Goal: Task Accomplishment & Management: Manage account settings

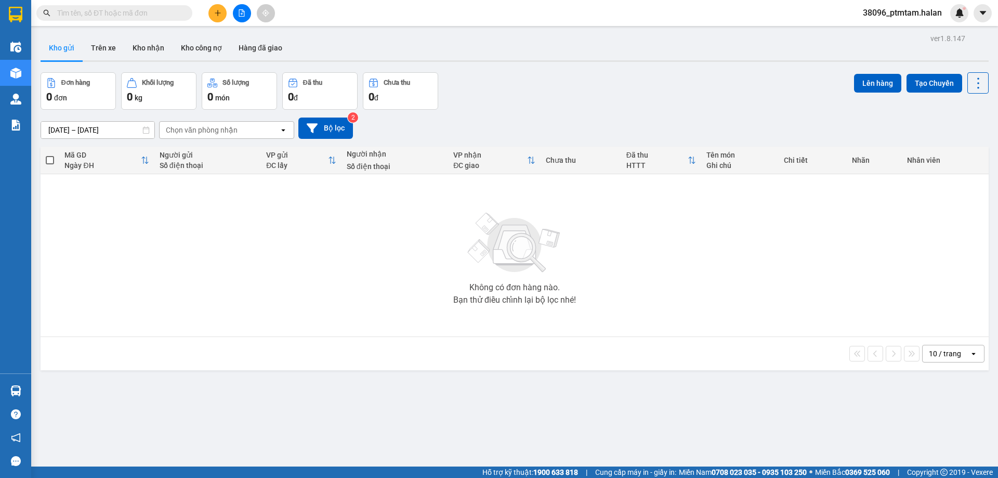
click at [135, 14] on input "text" at bounding box center [118, 12] width 123 height 11
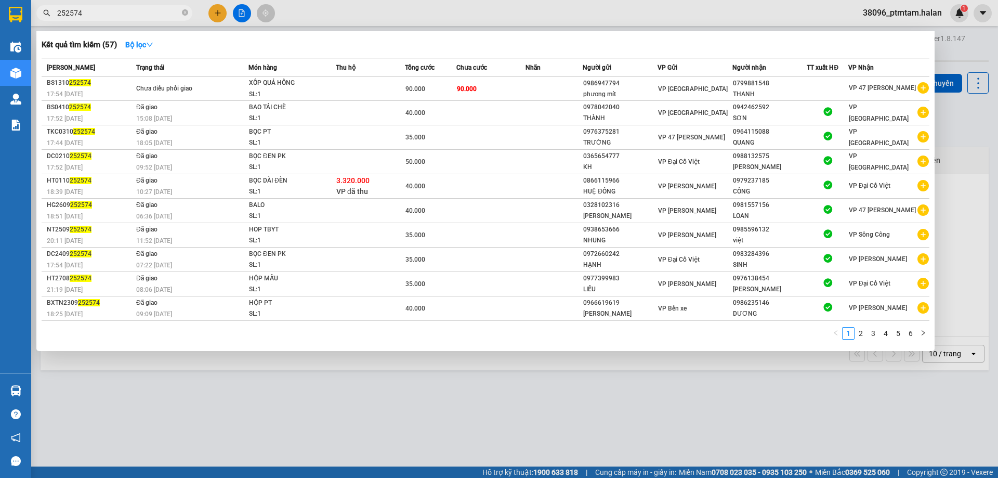
click at [386, 21] on div at bounding box center [499, 239] width 998 height 478
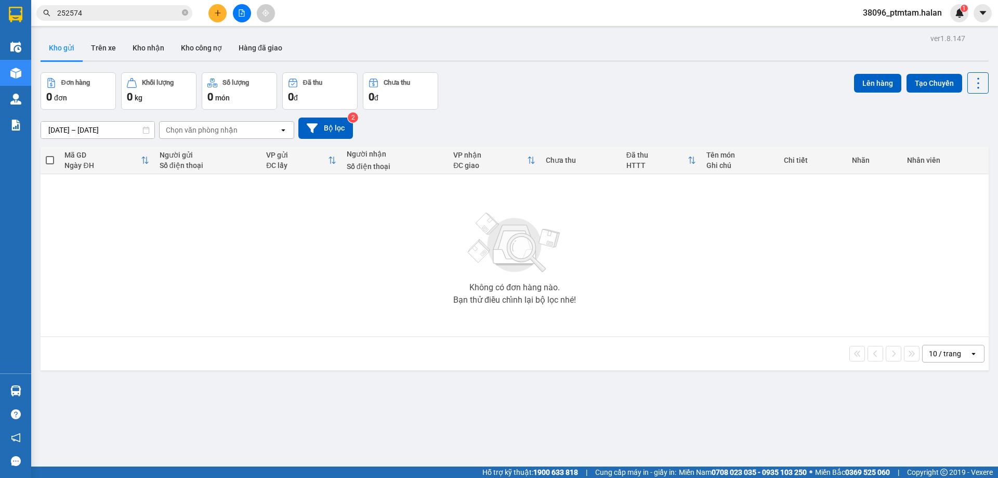
click at [162, 15] on input "252574" at bounding box center [118, 12] width 123 height 11
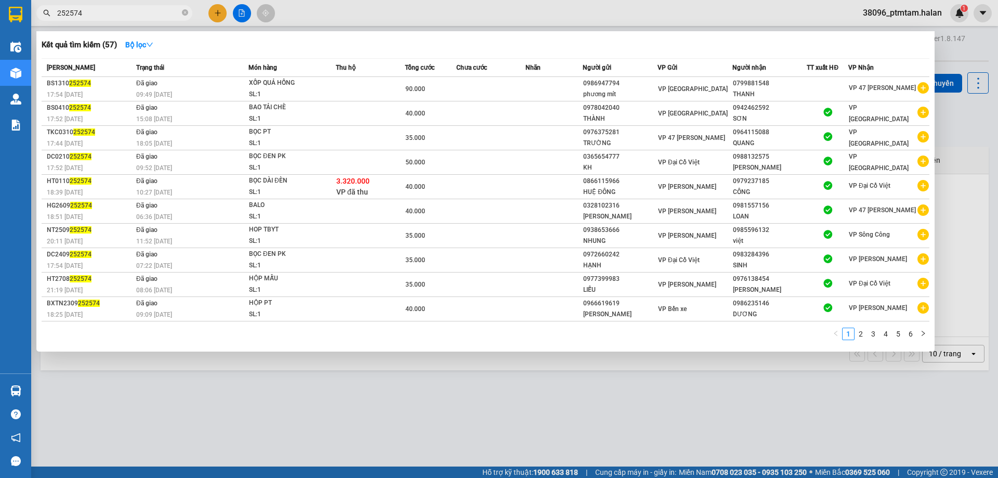
click at [156, 21] on div at bounding box center [499, 239] width 998 height 478
click at [156, 17] on input "252574" at bounding box center [118, 12] width 123 height 11
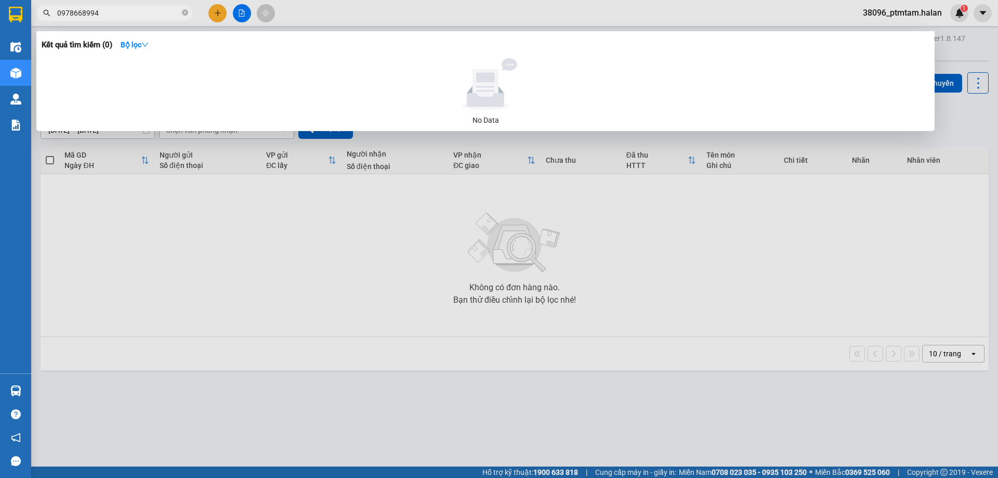
click at [383, 290] on div at bounding box center [499, 239] width 998 height 478
click at [124, 12] on input "0978668994" at bounding box center [118, 12] width 123 height 11
click at [146, 15] on input "0978668994" at bounding box center [118, 12] width 123 height 11
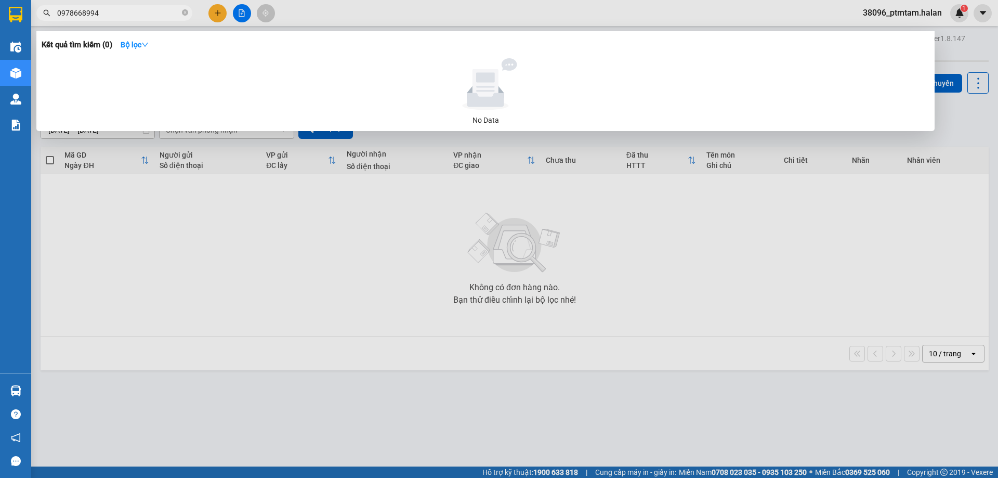
paste input "HT1310250776"
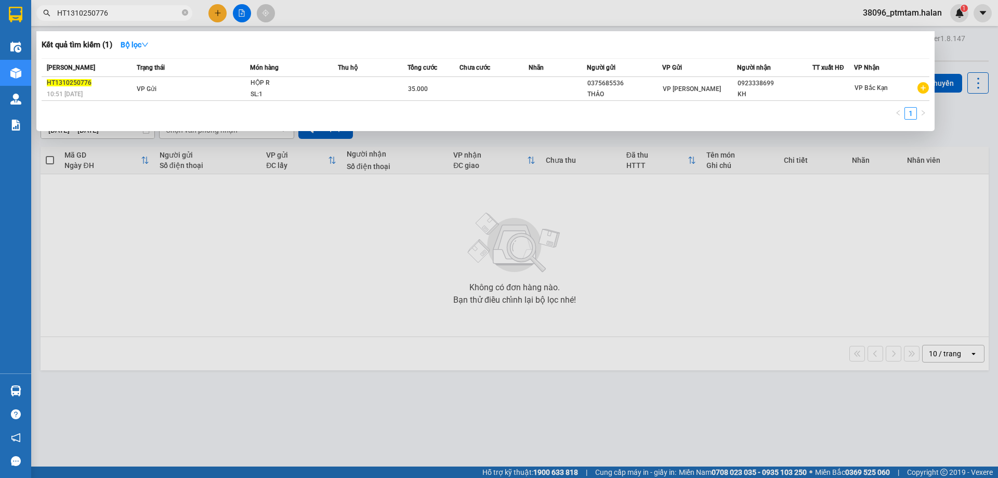
type input "HT1310250776"
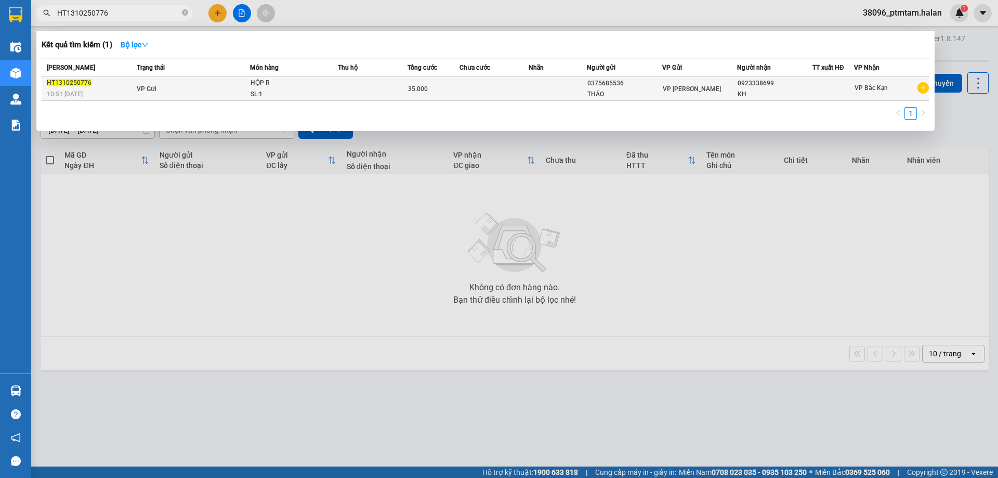
click at [187, 89] on td "VP Gửi" at bounding box center [192, 89] width 116 height 24
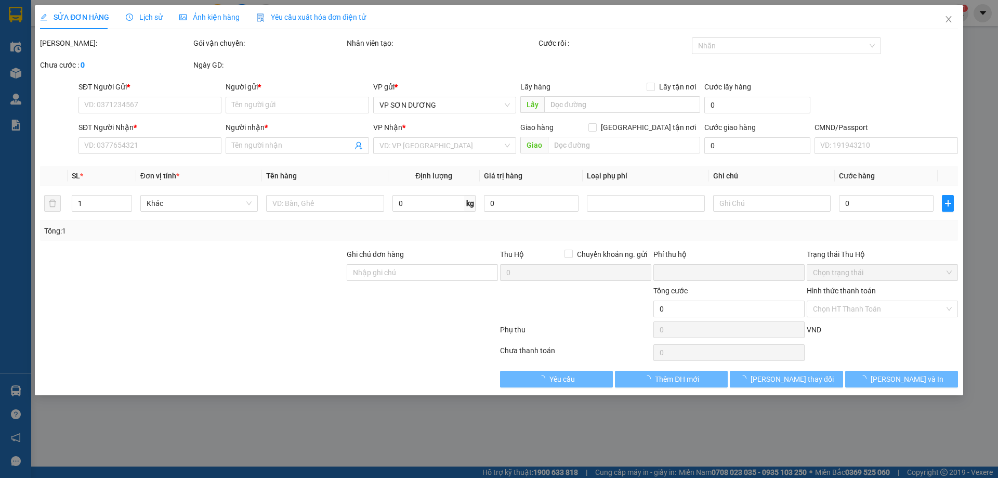
click at [144, 22] on div "Lịch sử" at bounding box center [144, 16] width 37 height 11
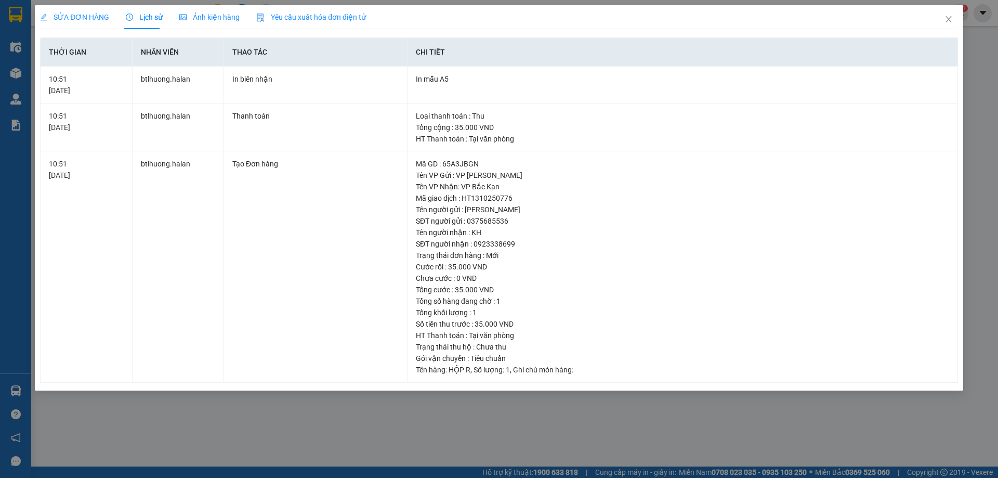
click at [74, 21] on span "SỬA ĐƠN HÀNG" at bounding box center [74, 17] width 69 height 8
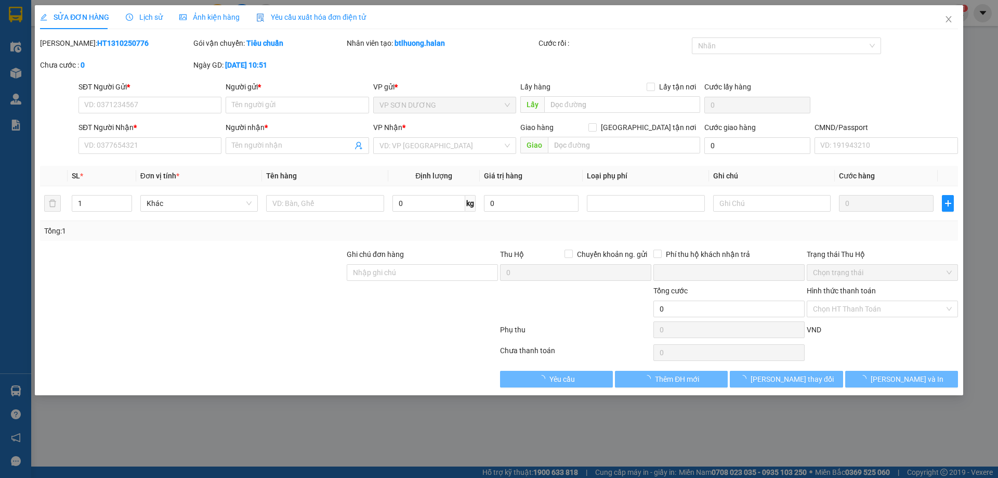
type input "0375685536"
type input "THẢO"
type input "0923338699"
type input "KH"
type input "0"
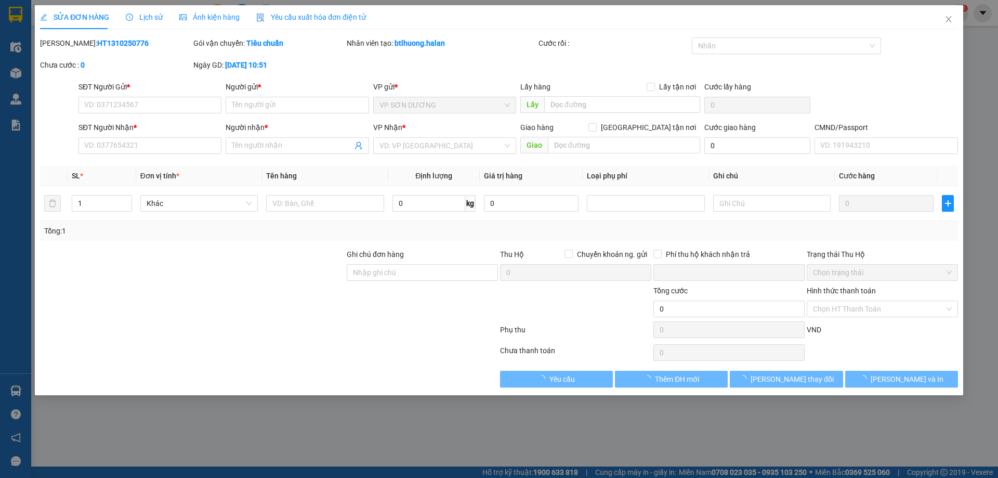
type input "35.000"
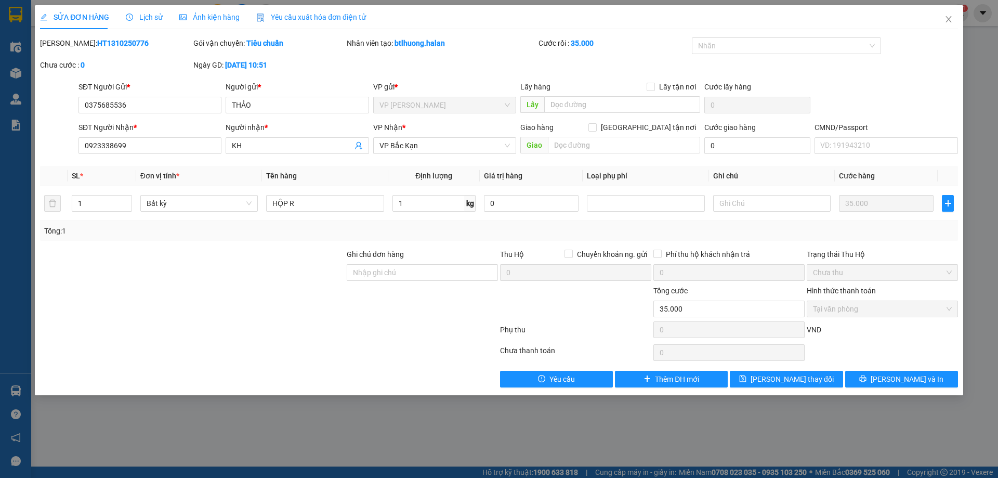
click at [150, 18] on span "Lịch sử" at bounding box center [144, 17] width 37 height 8
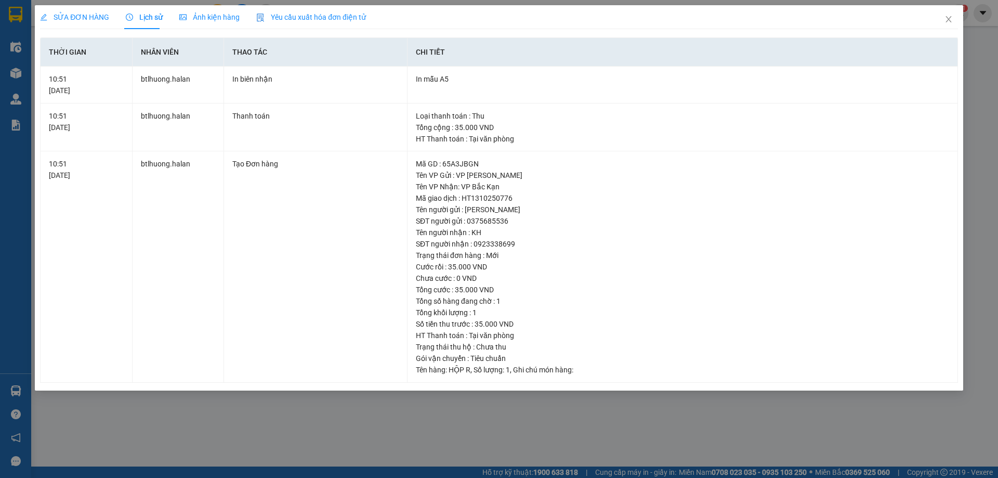
click at [76, 21] on span "SỬA ĐƠN HÀNG" at bounding box center [74, 17] width 69 height 8
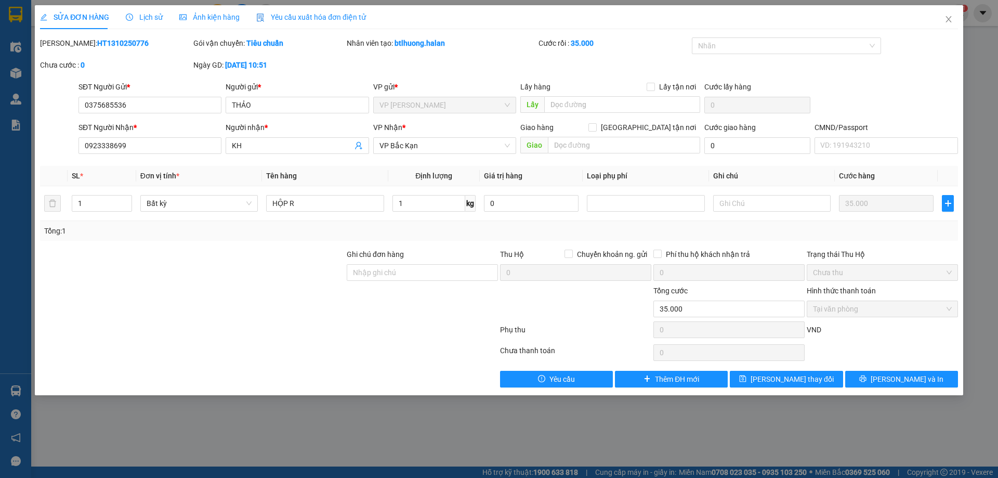
click at [152, 20] on span "Lịch sử" at bounding box center [144, 17] width 37 height 8
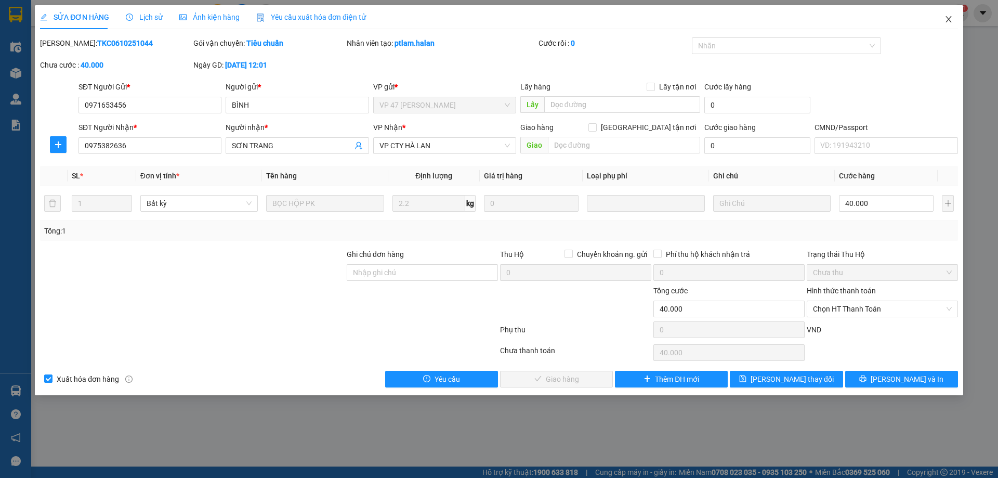
click at [951, 19] on icon "close" at bounding box center [949, 19] width 8 height 8
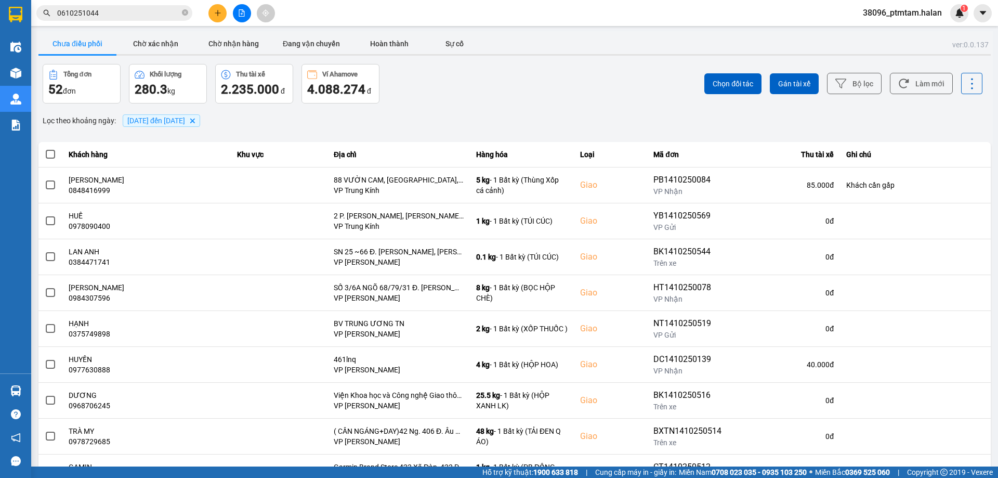
click at [615, 92] on div "Chọn đối tác Gán tài xế Bộ lọc Làm mới" at bounding box center [748, 84] width 470 height 40
click at [930, 79] on button "Làm mới" at bounding box center [921, 83] width 63 height 21
click at [419, 123] on div "Lọc theo khoảng ngày : 13/10/2025 đến 14/10/2025 Delete" at bounding box center [514, 121] width 952 height 18
click at [146, 17] on input "0610251044" at bounding box center [118, 12] width 123 height 11
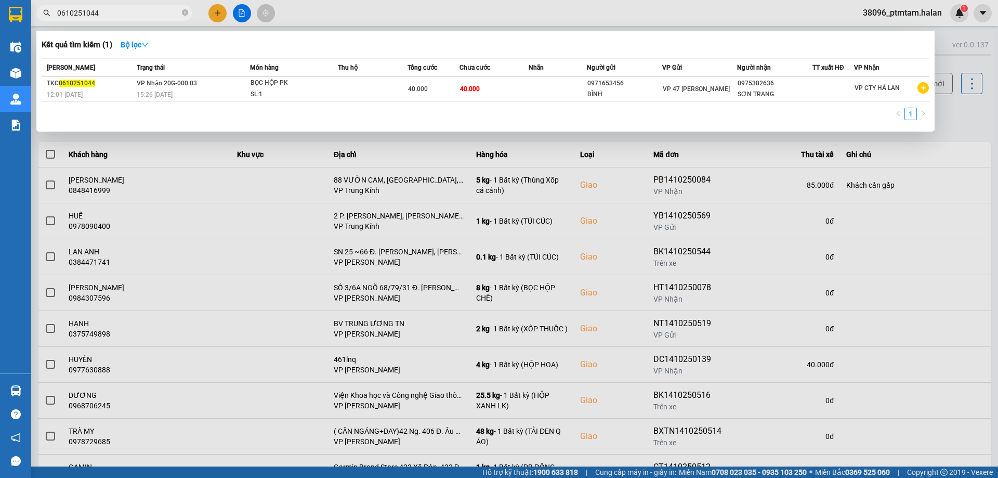
click at [146, 17] on input "0610251044" at bounding box center [118, 12] width 123 height 11
paste input "366099086"
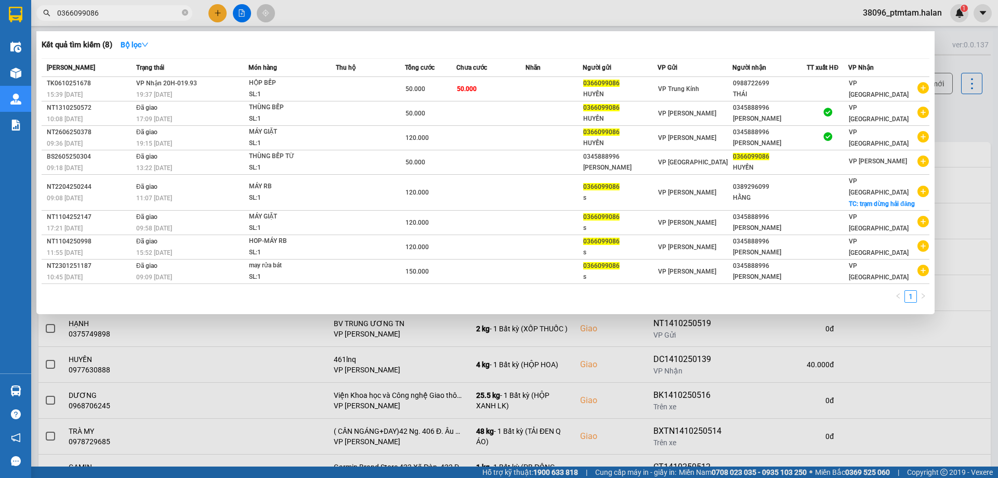
click at [319, 17] on div at bounding box center [499, 239] width 998 height 478
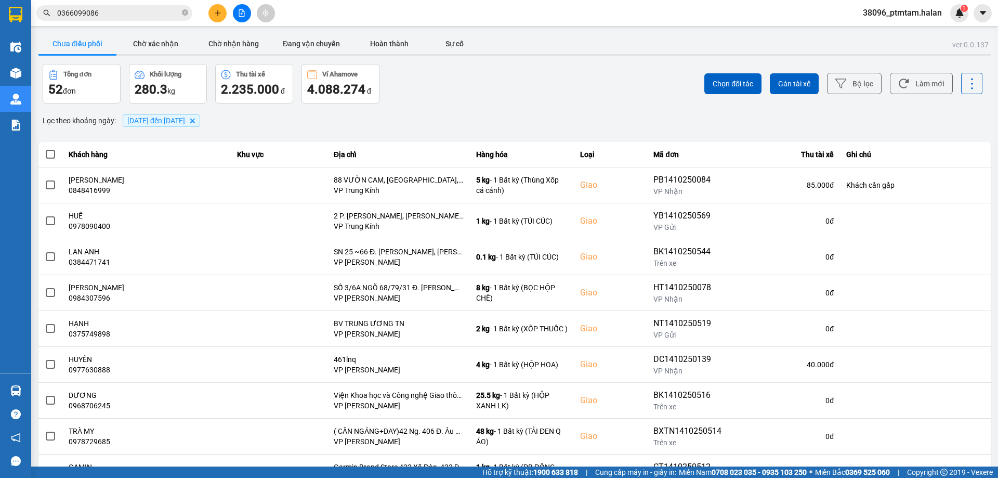
click at [117, 19] on span "0366099086" at bounding box center [114, 13] width 156 height 16
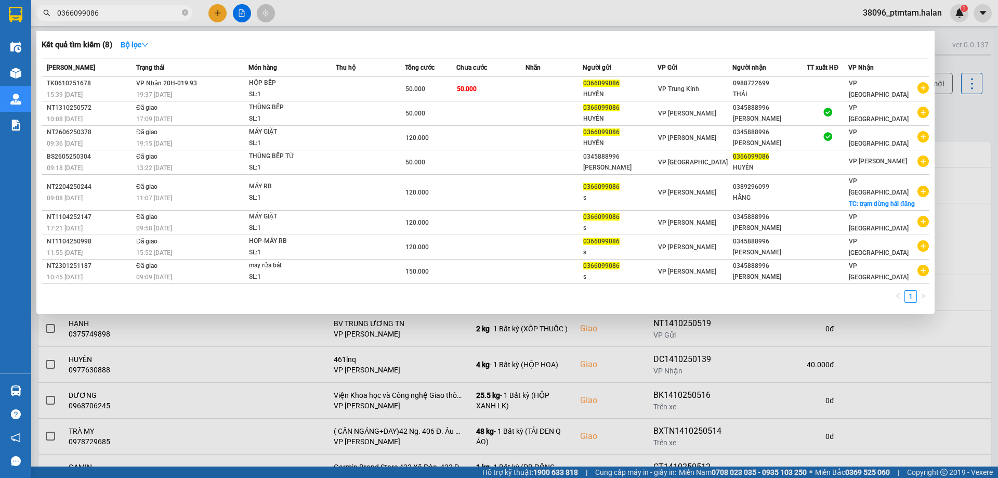
click at [117, 19] on span "0366099086" at bounding box center [114, 13] width 156 height 16
click at [123, 14] on input "0366099086" at bounding box center [118, 12] width 123 height 11
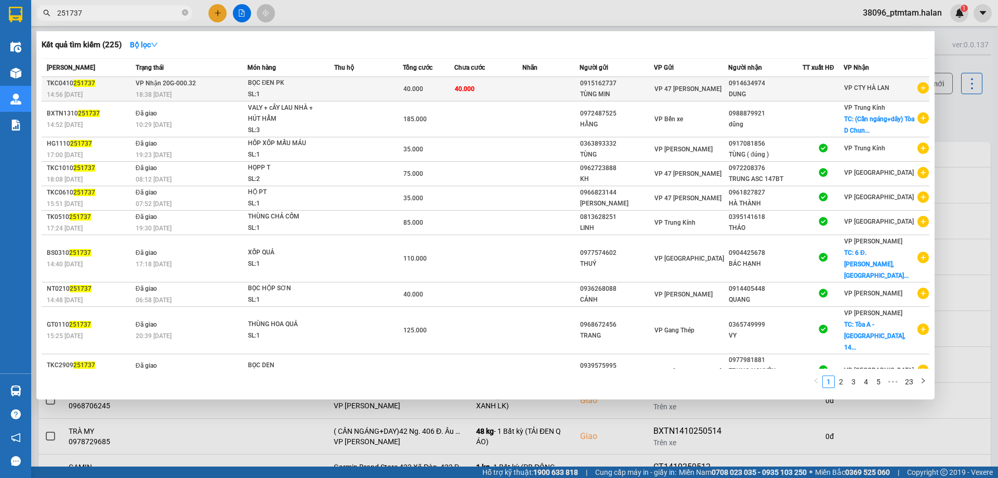
type input "251737"
click at [224, 88] on td "VP Nhận 20G-000.32 18:38 - 04/10" at bounding box center [190, 89] width 114 height 24
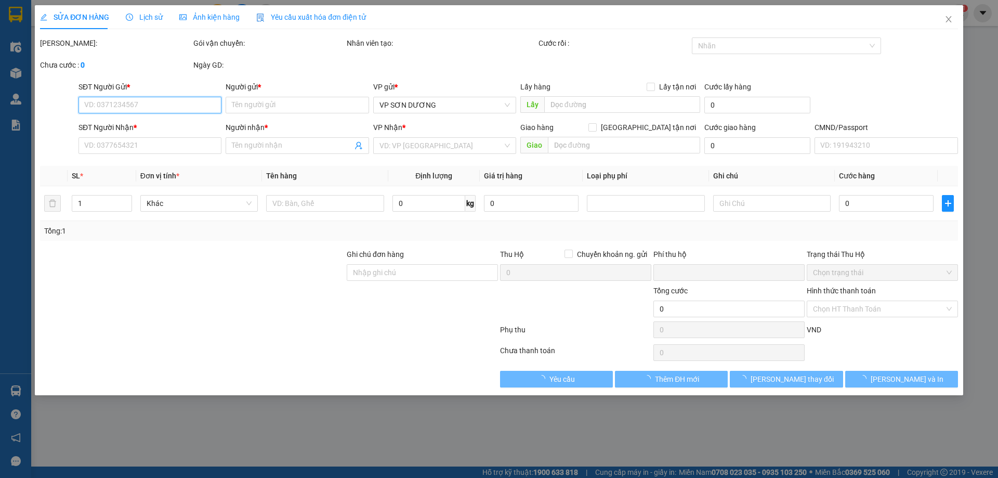
type input "0915162737"
type input "TÙNG MIN"
type input "0914634974"
type input "DUNG"
type input "0"
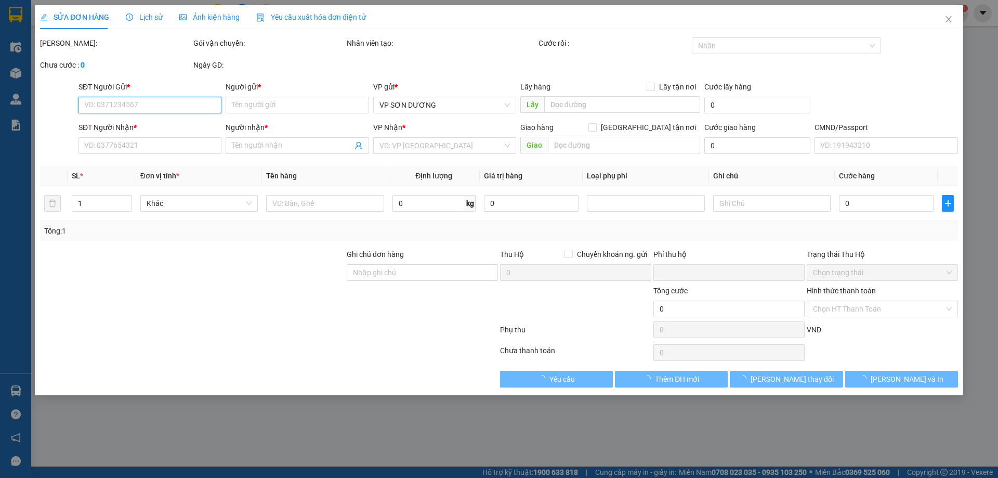
type input "40.000"
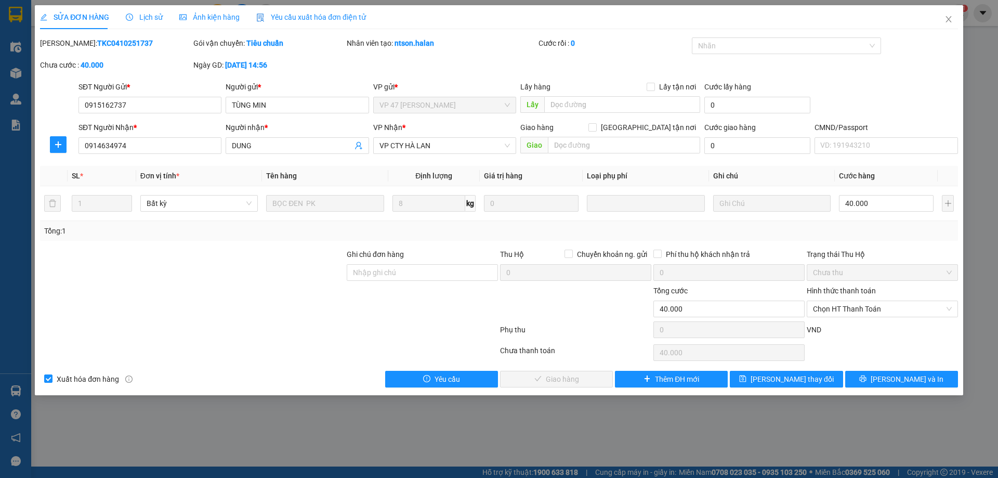
drag, startPoint x: 134, startPoint y: 40, endPoint x: 80, endPoint y: 45, distance: 54.3
click at [80, 45] on div "Mã ĐH: TKC0410251737" at bounding box center [115, 42] width 151 height 11
copy b "0410251737"
click at [147, 148] on input "0914634974" at bounding box center [150, 145] width 143 height 17
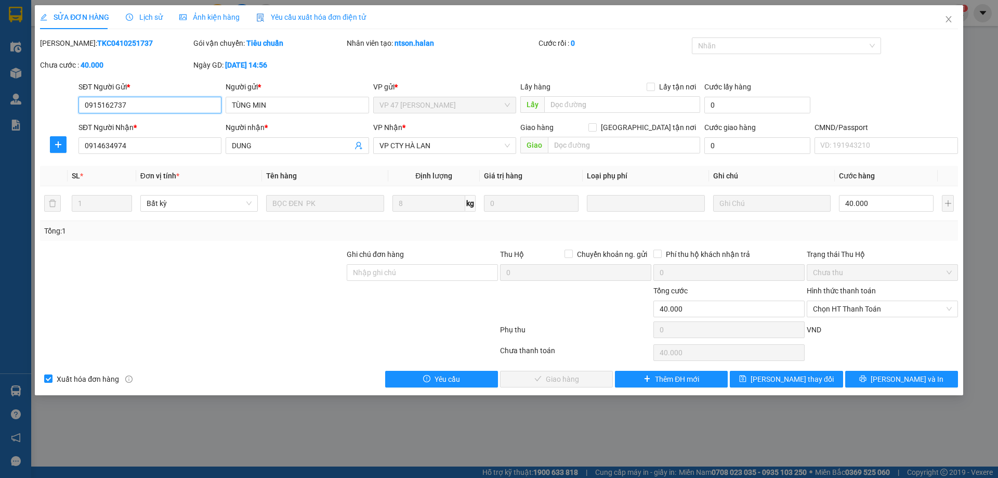
click at [146, 106] on input "0915162737" at bounding box center [150, 105] width 143 height 17
click at [294, 282] on div at bounding box center [192, 267] width 307 height 36
click at [303, 328] on div at bounding box center [269, 331] width 460 height 21
click at [288, 323] on div at bounding box center [269, 331] width 460 height 21
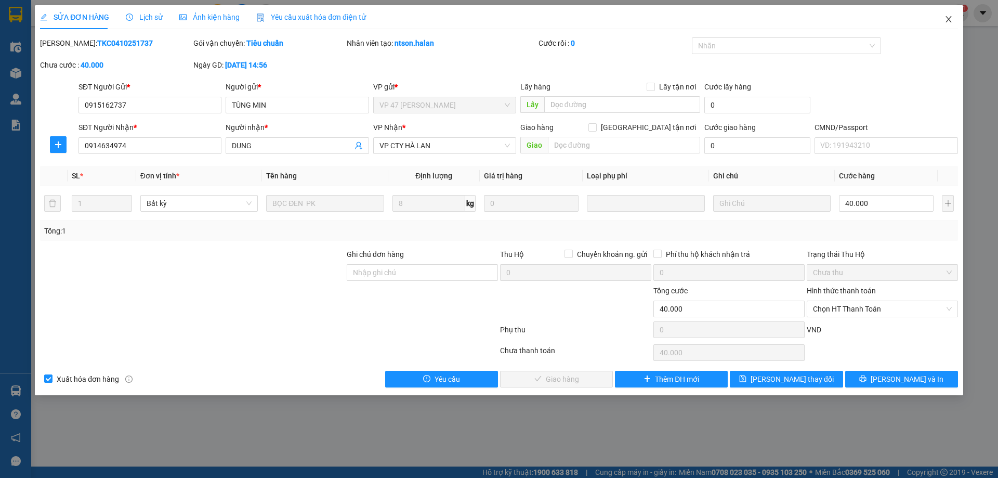
click at [947, 22] on icon "close" at bounding box center [949, 19] width 8 height 8
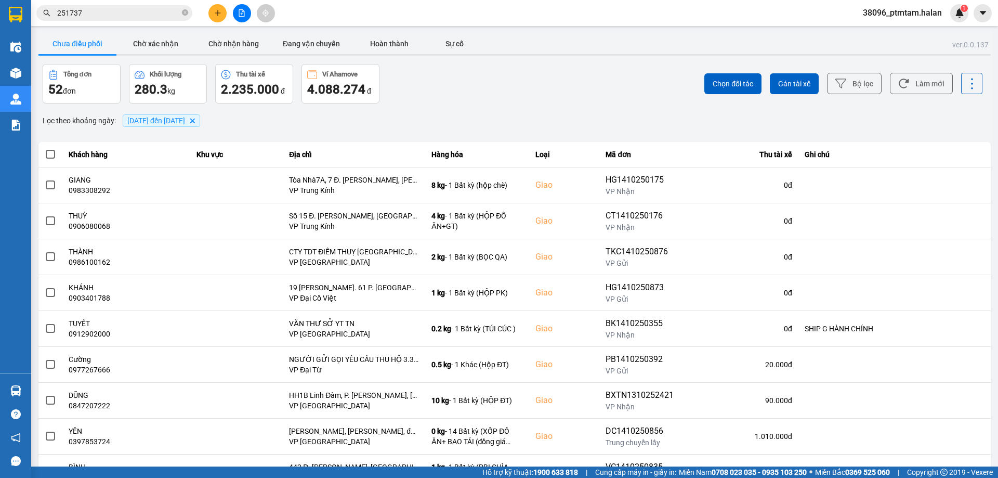
click at [505, 99] on div "Tổng đơn 52 đơn Khối lượng 280.3 kg Thu tài xế 2.235.000 đ Ví Ahamove 4.088.274…" at bounding box center [278, 84] width 470 height 40
drag, startPoint x: 906, startPoint y: 86, endPoint x: 801, endPoint y: 109, distance: 107.9
click at [903, 91] on button "Làm mới" at bounding box center [921, 83] width 63 height 21
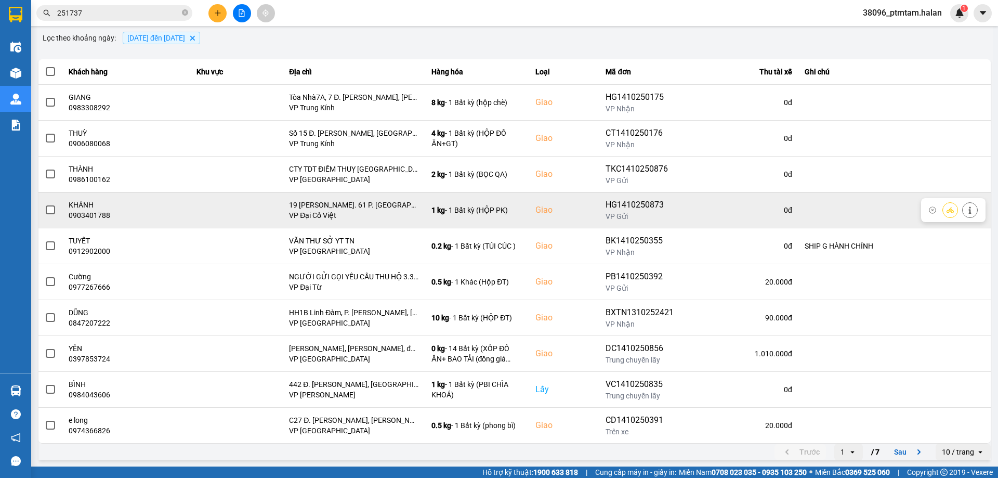
scroll to position [84, 0]
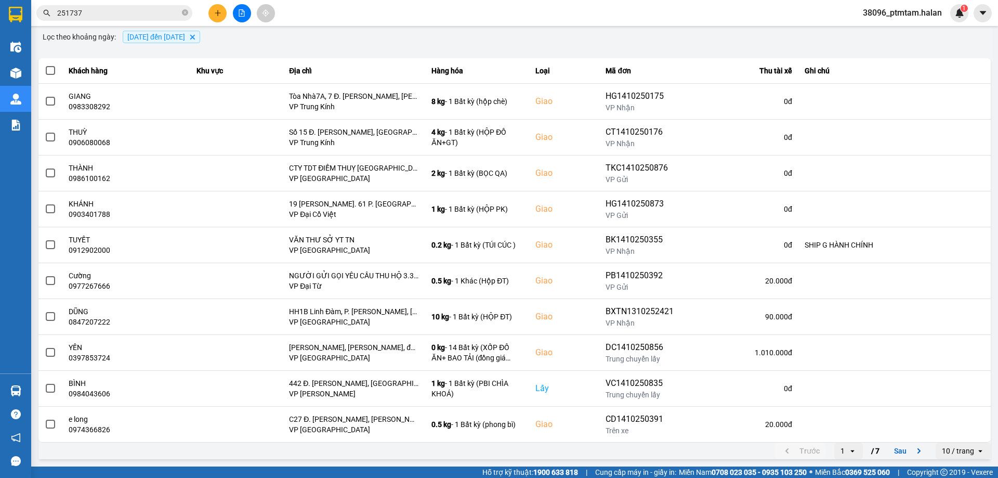
click at [132, 12] on input "251737" at bounding box center [118, 12] width 123 height 11
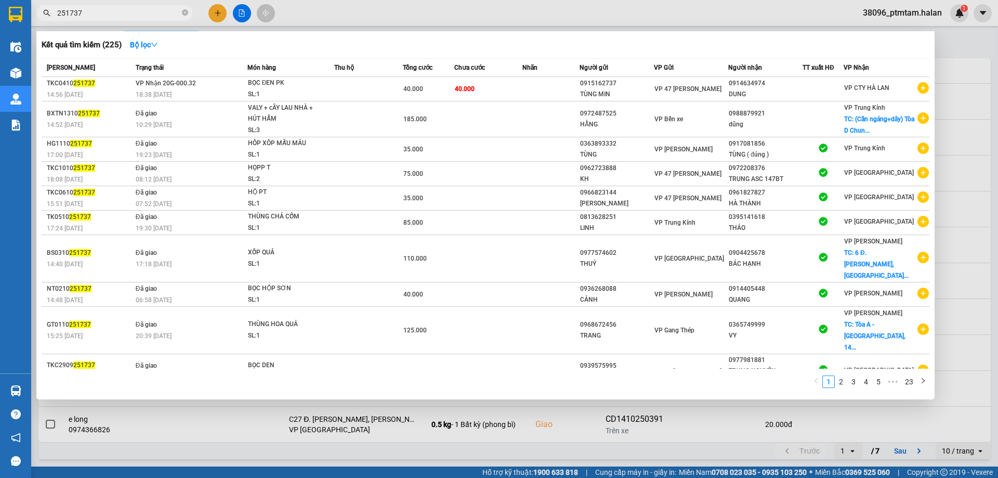
click at [132, 12] on input "251737" at bounding box center [118, 12] width 123 height 11
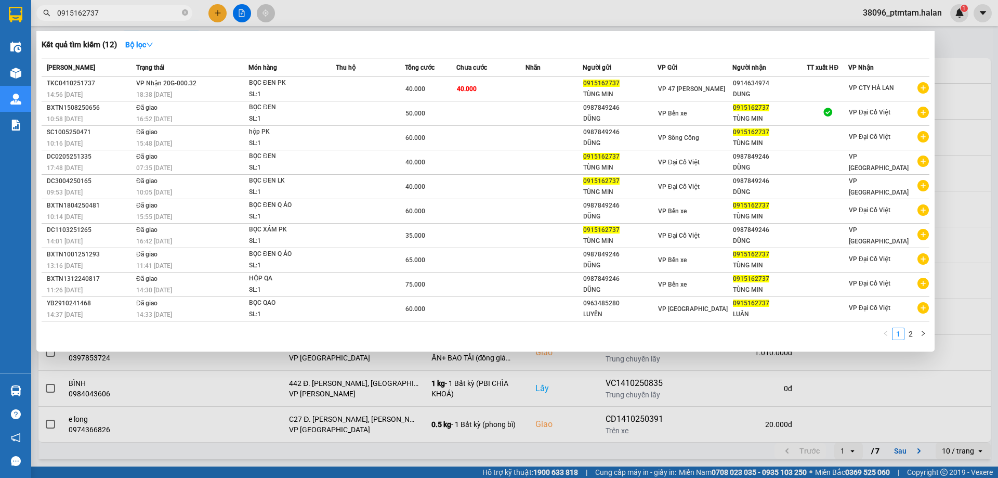
type input "0915162737"
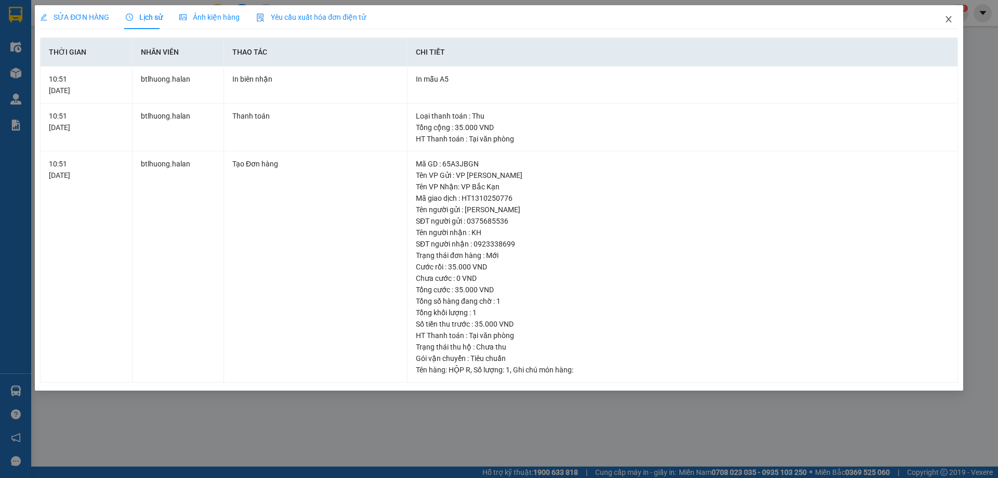
click at [945, 22] on icon "close" at bounding box center [949, 19] width 8 height 8
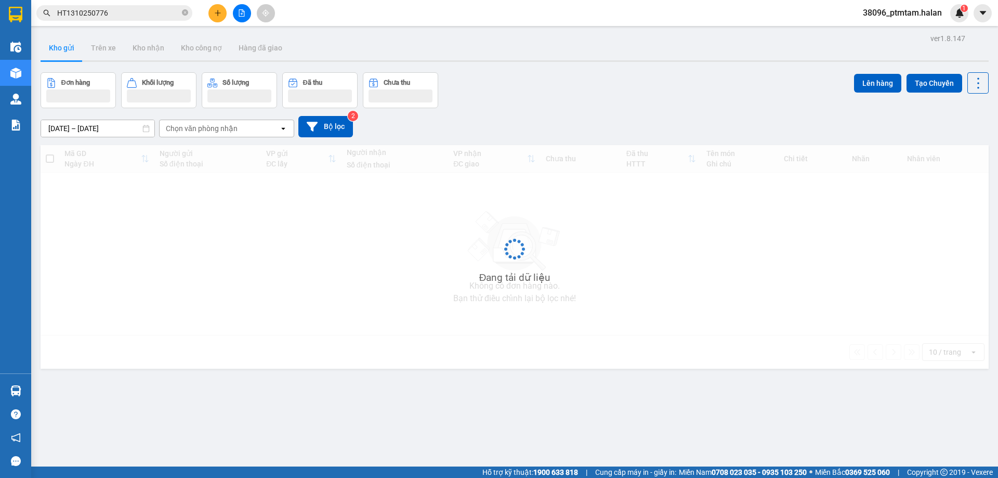
click at [158, 18] on input "HT1310250776" at bounding box center [118, 12] width 123 height 11
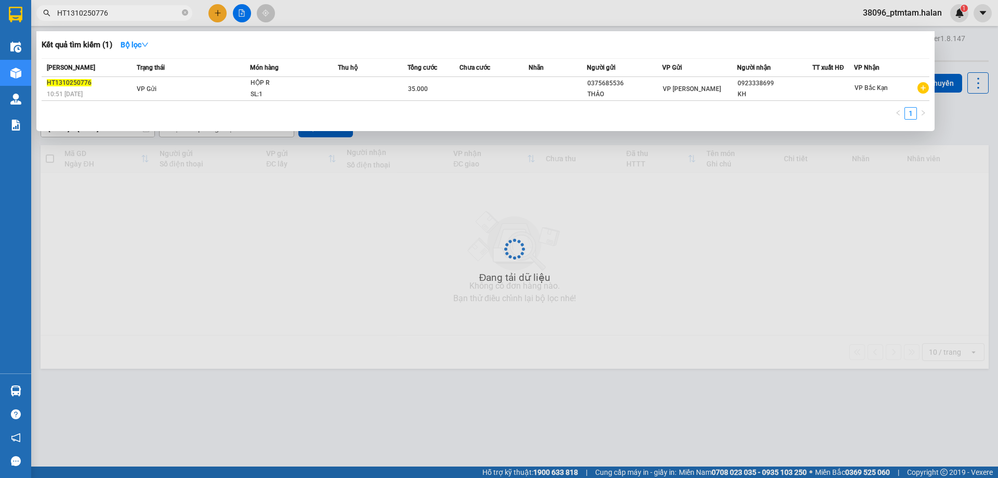
click at [158, 18] on input "HT1310250776" at bounding box center [118, 12] width 123 height 11
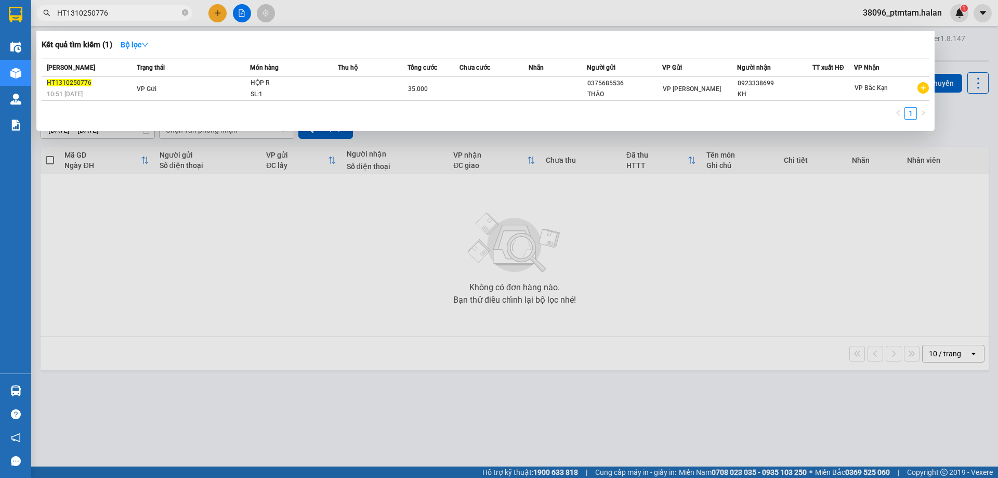
paste input "0915162737"
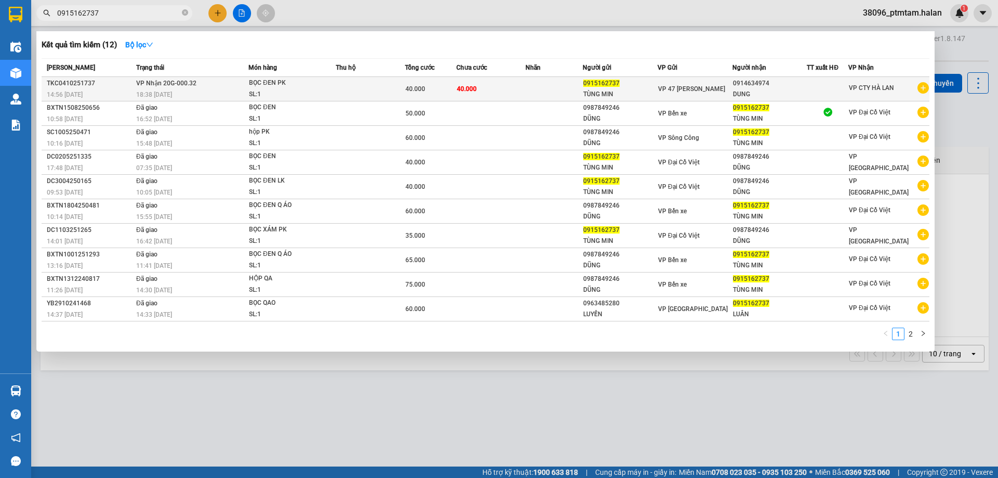
type input "0915162737"
click at [304, 83] on div "BỌC ĐEN PK" at bounding box center [288, 82] width 78 height 11
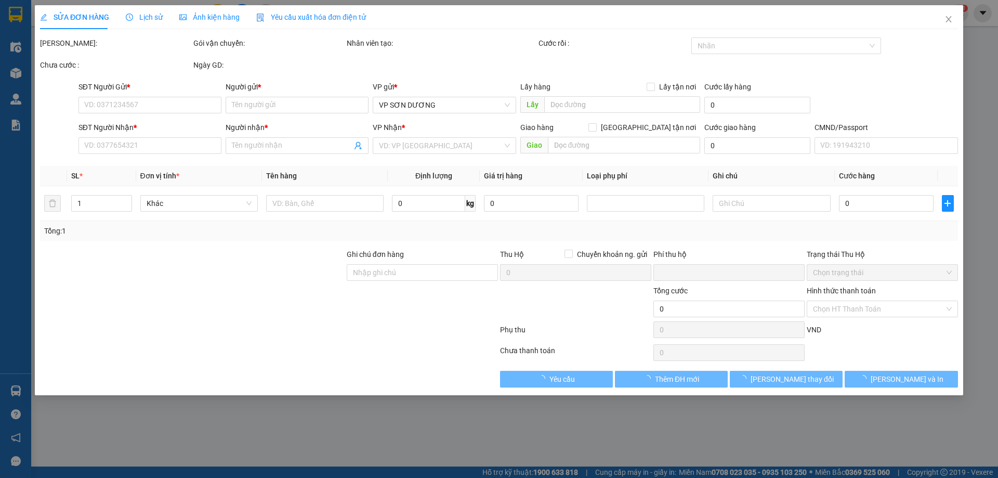
type input "0915162737"
type input "TÙNG MIN"
type input "0914634974"
type input "DUNG"
type input "0"
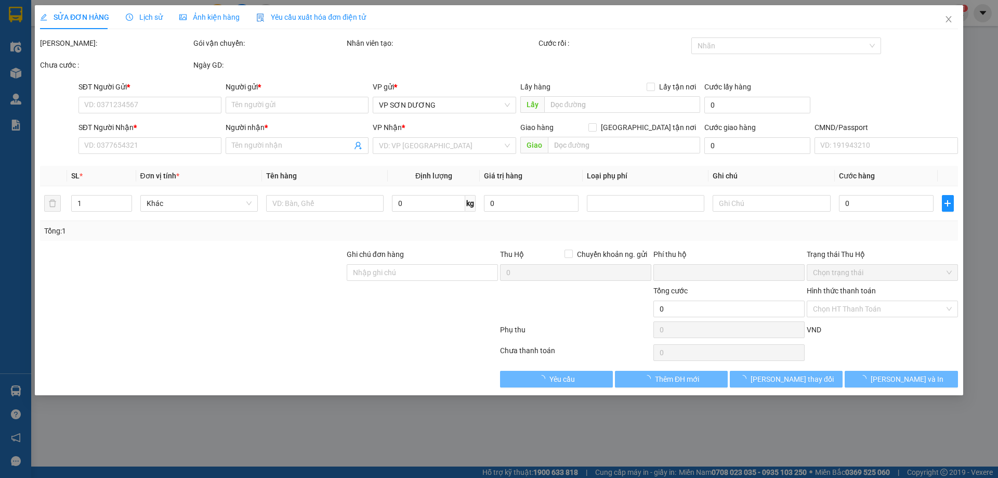
type input "40.000"
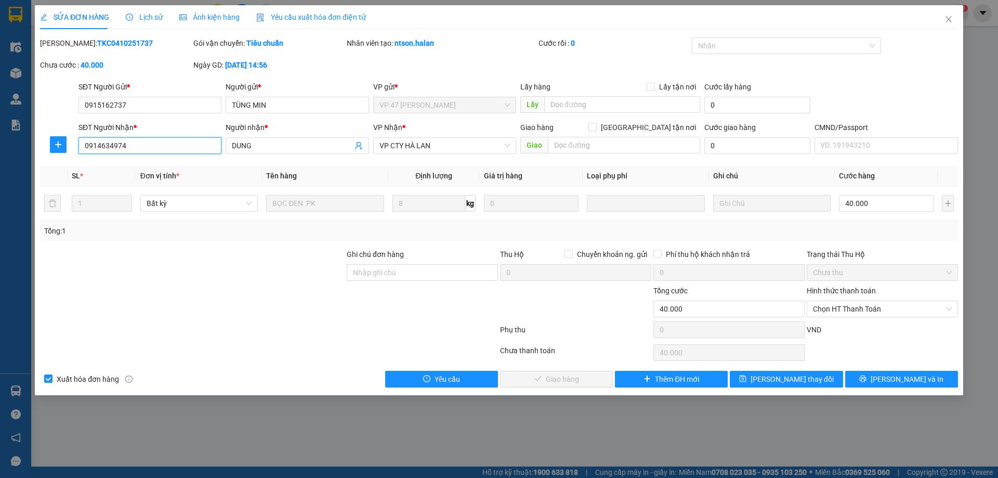
click at [155, 147] on input "0914634974" at bounding box center [150, 145] width 143 height 17
click at [952, 18] on icon "close" at bounding box center [949, 19] width 8 height 8
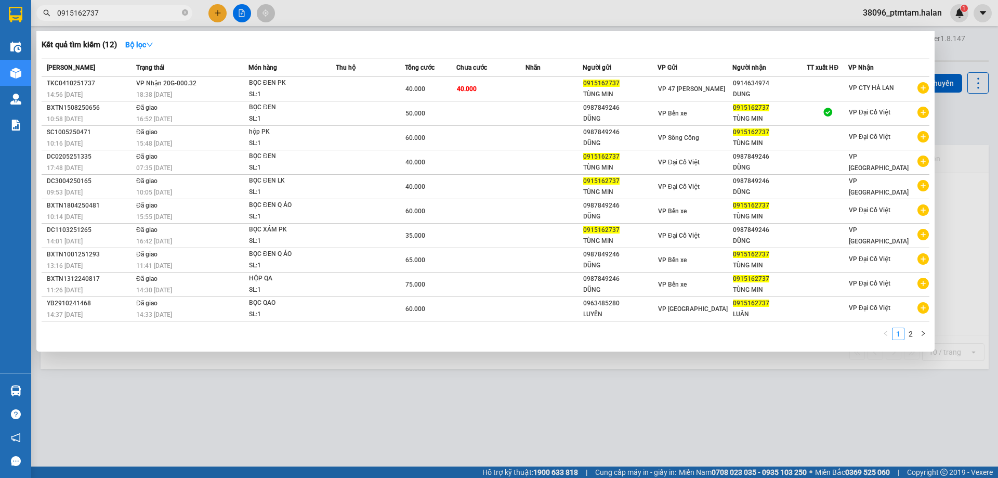
click at [150, 14] on input "0915162737" at bounding box center [118, 12] width 123 height 11
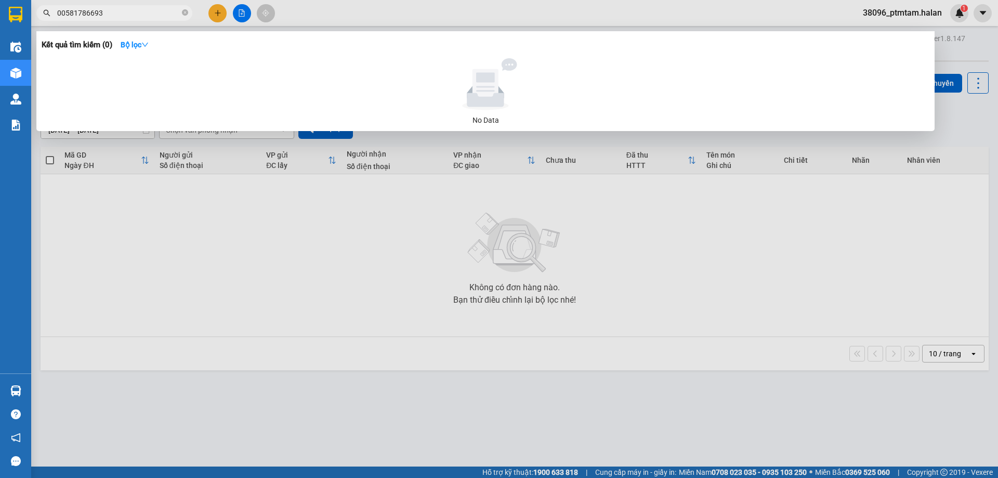
click at [63, 13] on input "00581786693" at bounding box center [118, 12] width 123 height 11
type input "0581786693"
click at [380, 338] on div at bounding box center [499, 239] width 998 height 478
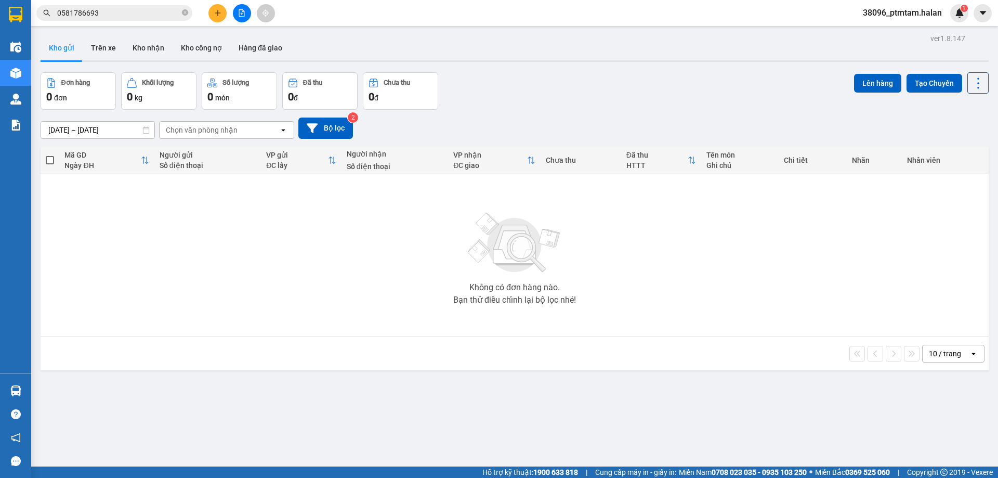
drag, startPoint x: 255, startPoint y: 323, endPoint x: 247, endPoint y: 340, distance: 18.4
click at [252, 329] on div "Không có đơn hàng nào. Bạn thử điều chỉnh lại bộ lọc nhé!" at bounding box center [515, 255] width 938 height 156
click at [143, 16] on input "0581786693" at bounding box center [118, 12] width 123 height 11
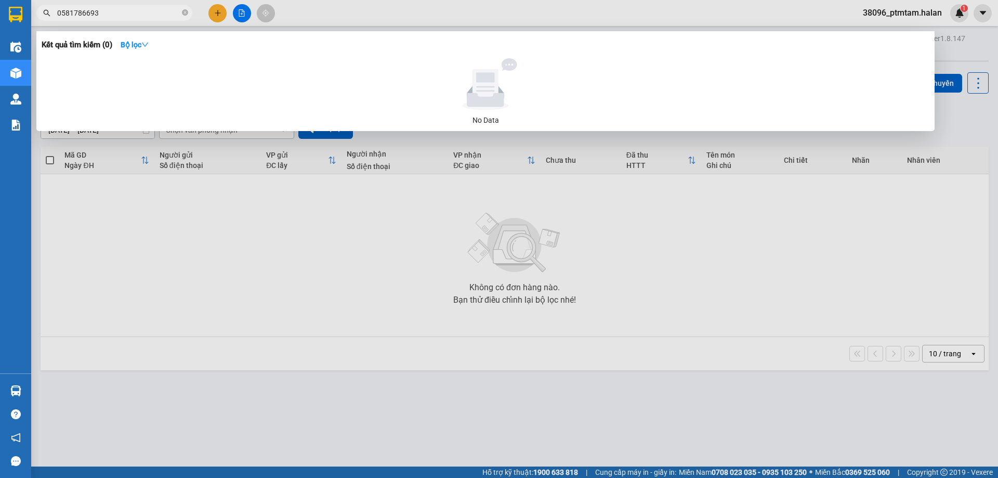
click at [143, 16] on input "0581786693" at bounding box center [118, 12] width 123 height 11
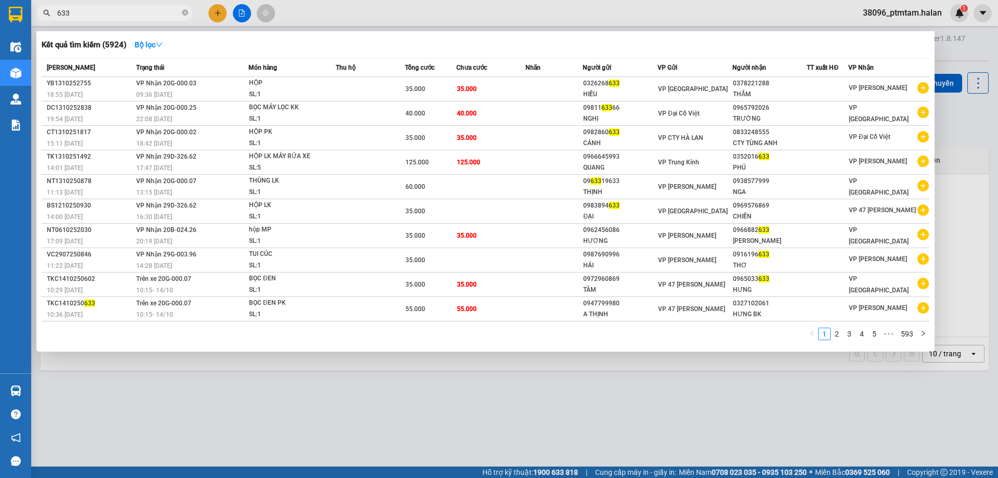
click at [562, 24] on div at bounding box center [499, 239] width 998 height 478
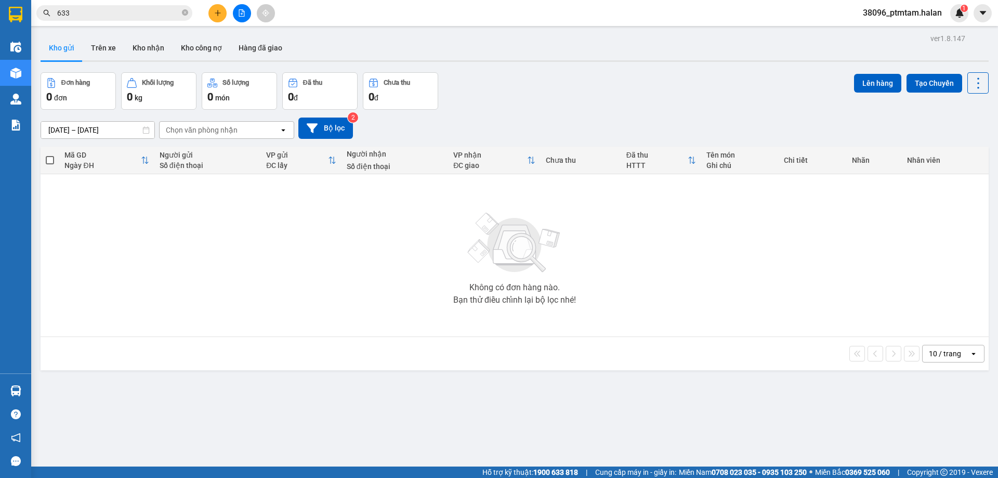
click at [115, 14] on input "633" at bounding box center [118, 12] width 123 height 11
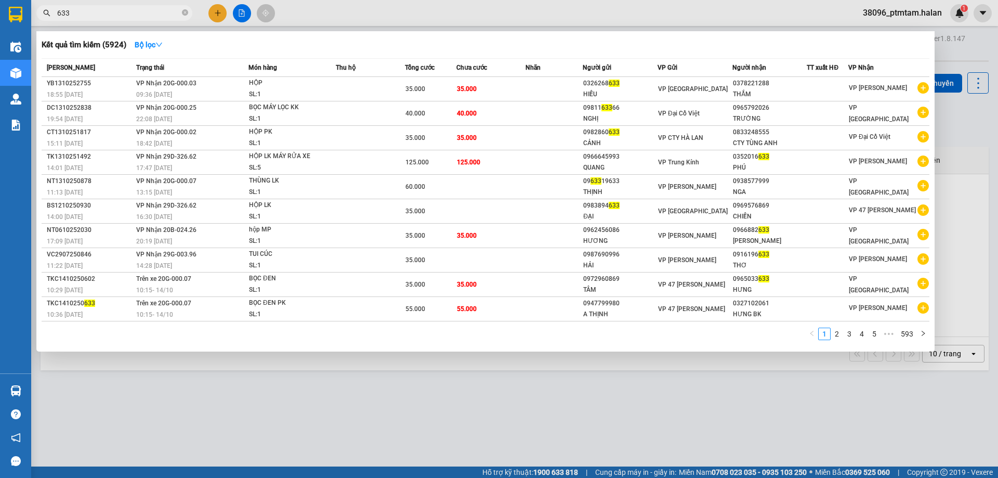
click at [115, 14] on input "633" at bounding box center [118, 12] width 123 height 11
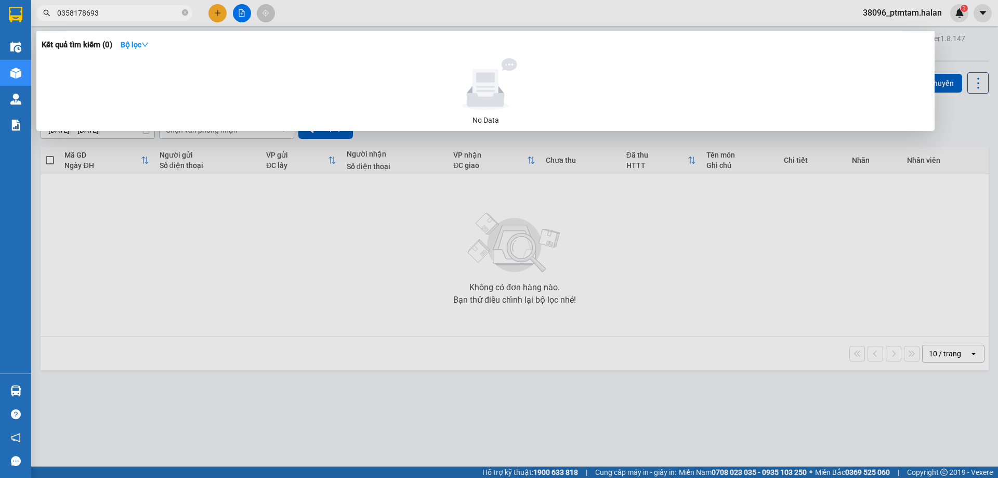
type input "0358178693"
click at [384, 18] on div at bounding box center [499, 239] width 998 height 478
